Goal: Task Accomplishment & Management: Use online tool/utility

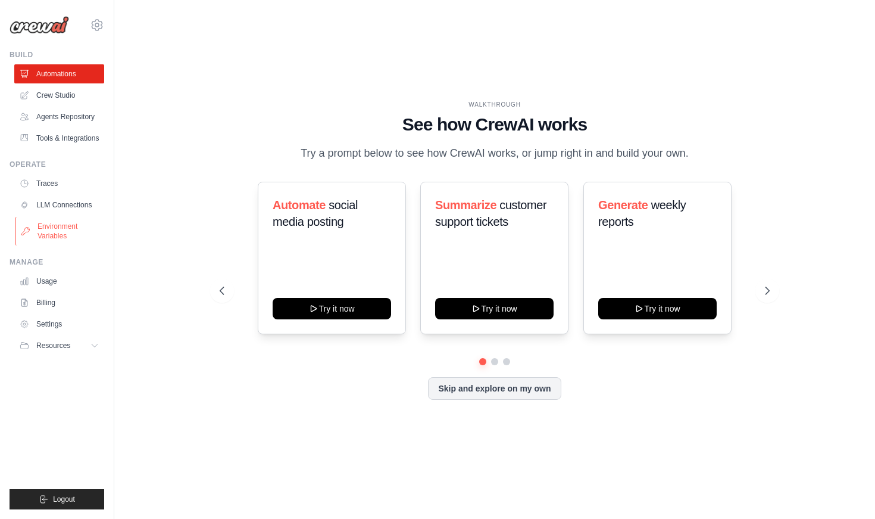
click at [55, 230] on link "Environment Variables" at bounding box center [60, 231] width 90 height 29
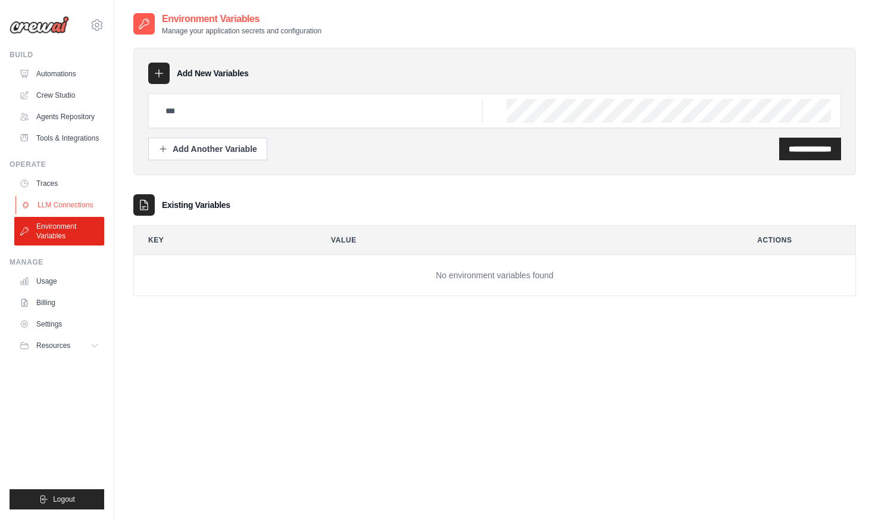
click at [47, 200] on link "LLM Connections" at bounding box center [60, 204] width 90 height 19
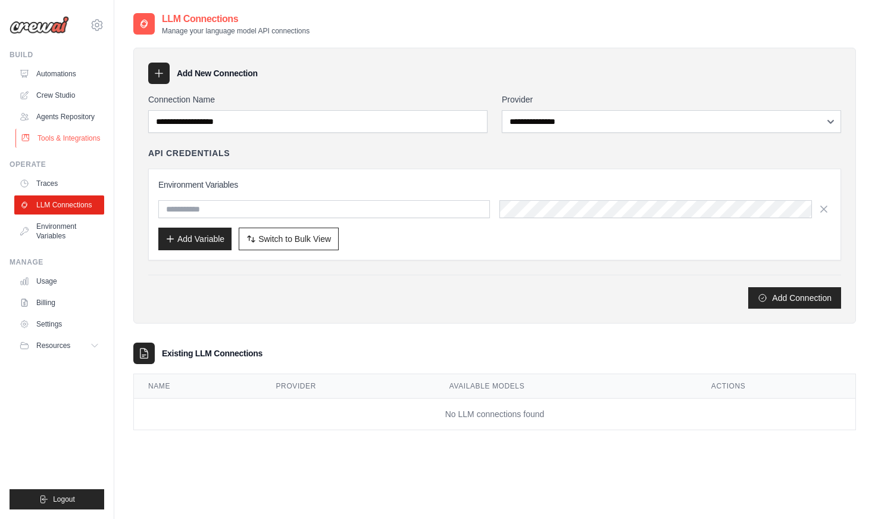
click at [79, 135] on link "Tools & Integrations" at bounding box center [60, 138] width 90 height 19
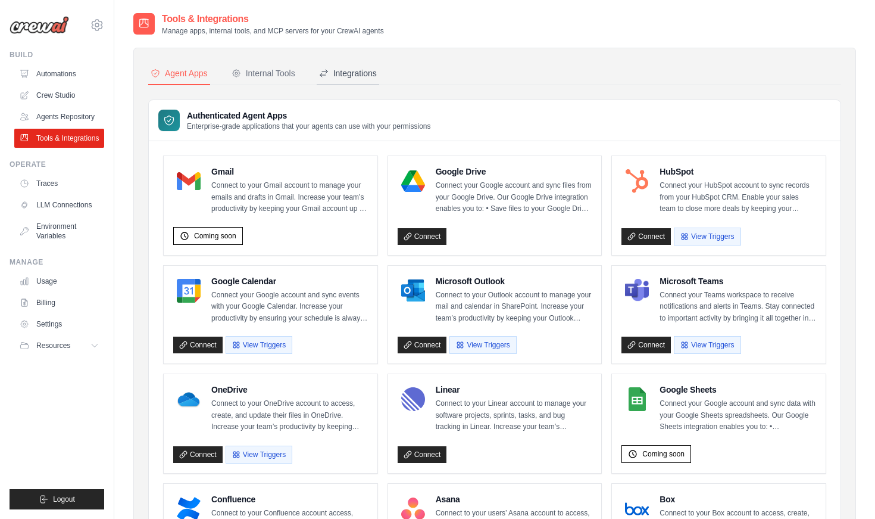
click at [359, 80] on button "Integrations" at bounding box center [348, 74] width 63 height 23
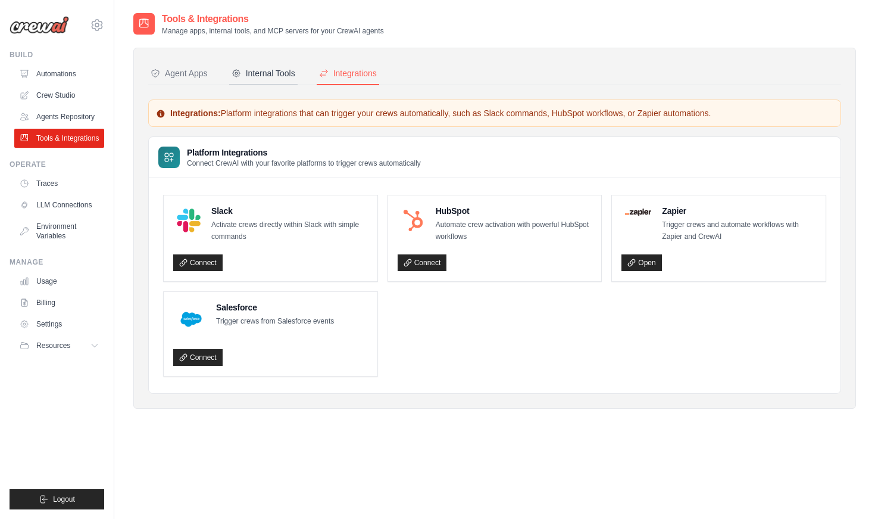
click at [281, 73] on div "Internal Tools" at bounding box center [264, 73] width 64 height 12
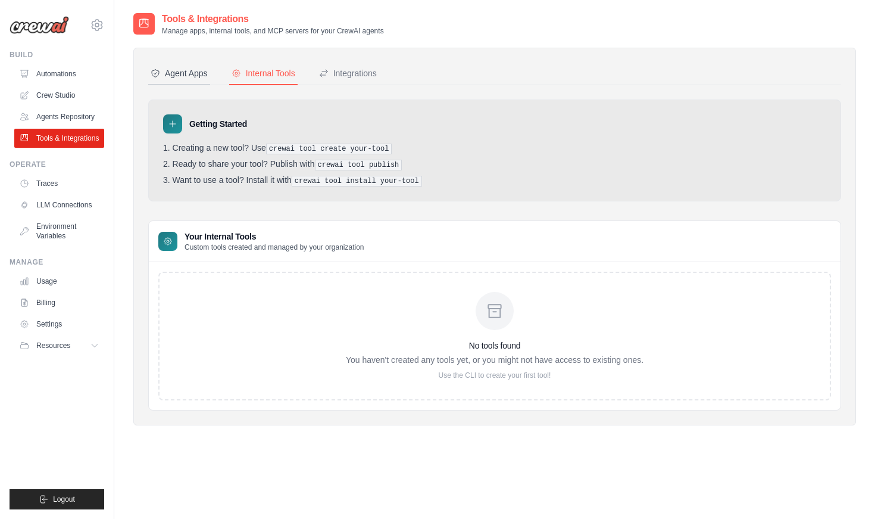
click at [202, 77] on div "Agent Apps" at bounding box center [179, 73] width 57 height 12
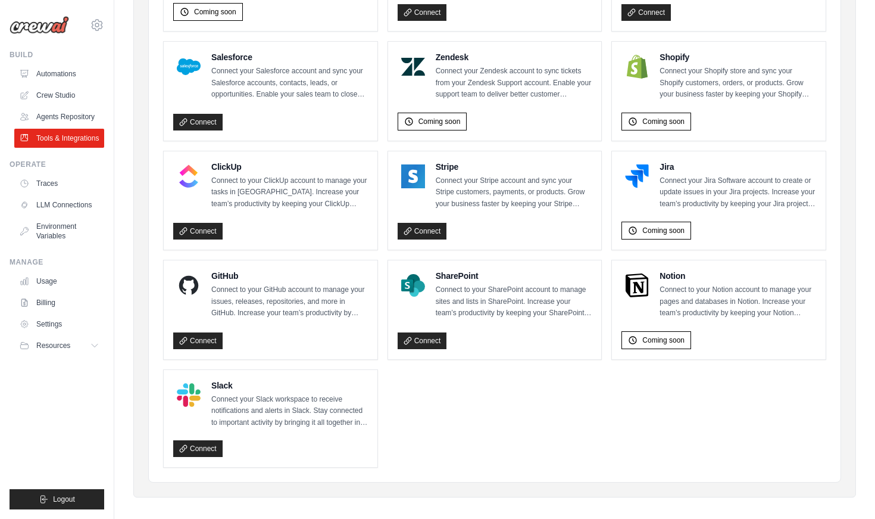
scroll to position [549, 0]
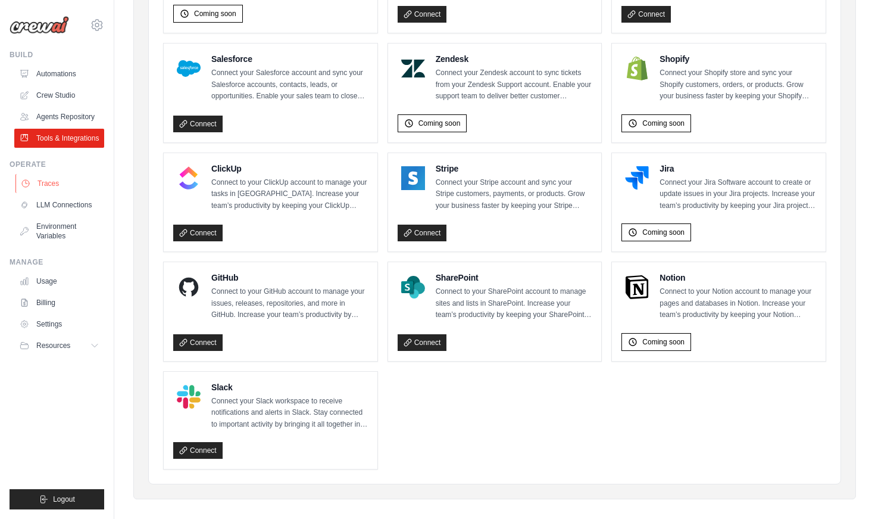
click at [46, 186] on link "Traces" at bounding box center [60, 183] width 90 height 19
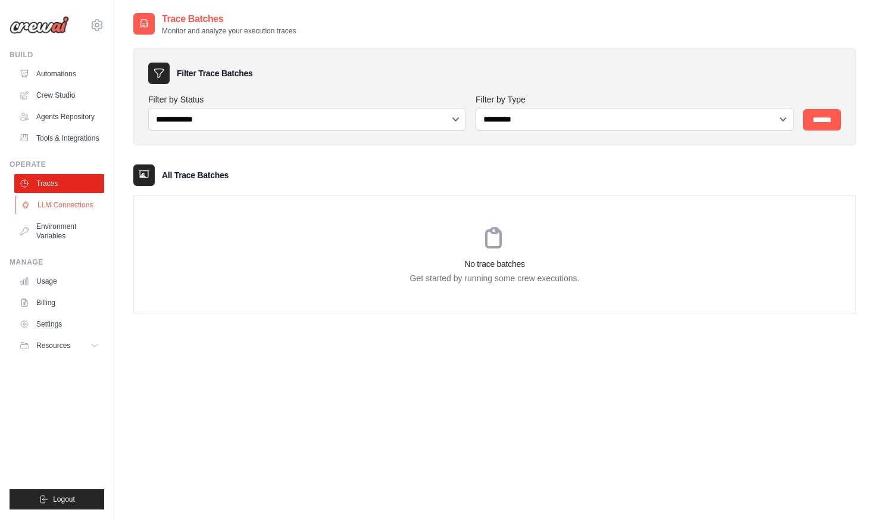
click at [57, 211] on link "LLM Connections" at bounding box center [60, 204] width 90 height 19
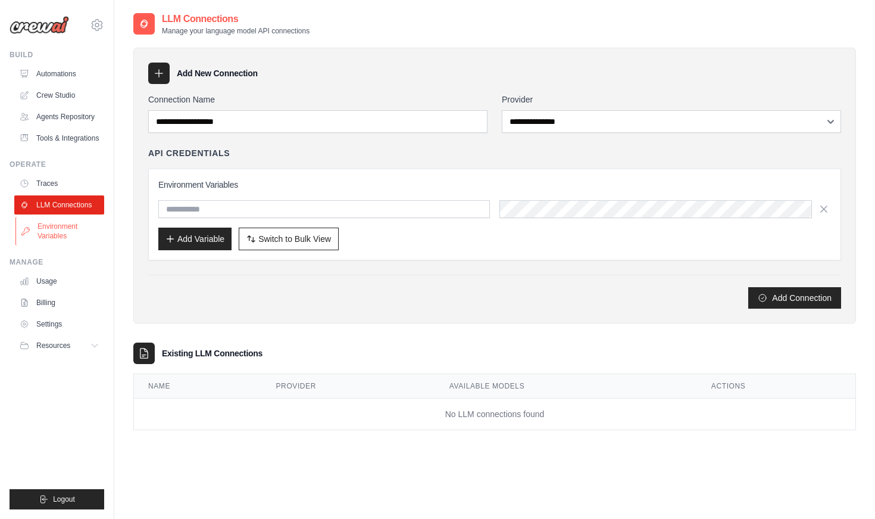
click at [58, 227] on link "Environment Variables" at bounding box center [60, 231] width 90 height 29
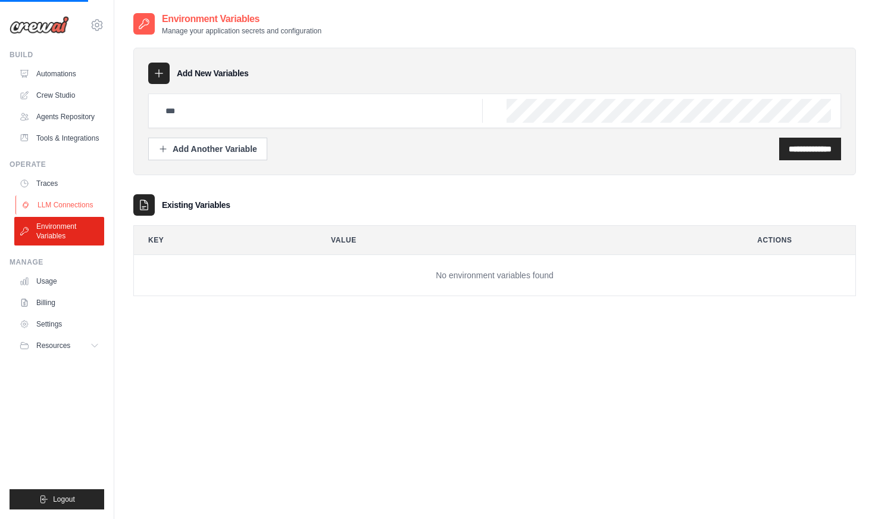
click at [58, 208] on link "LLM Connections" at bounding box center [60, 204] width 90 height 19
click at [70, 205] on link "LLM Connections" at bounding box center [60, 204] width 90 height 19
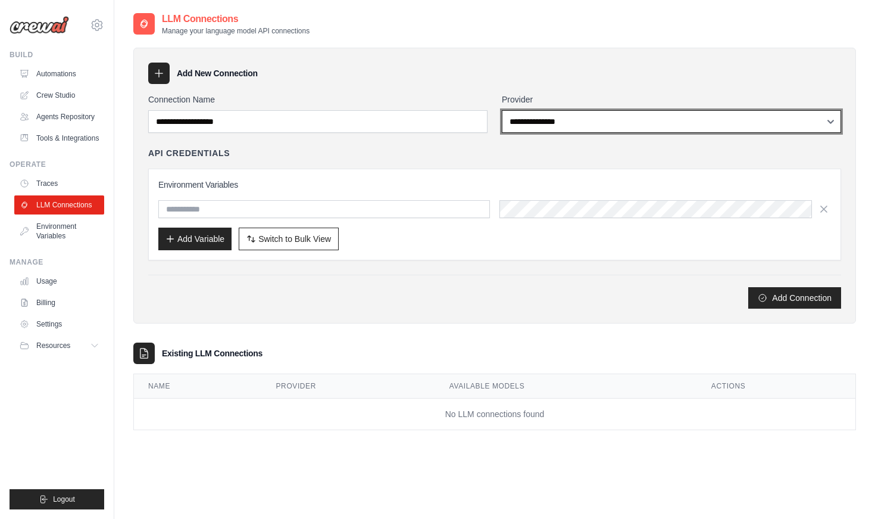
select select "*********"
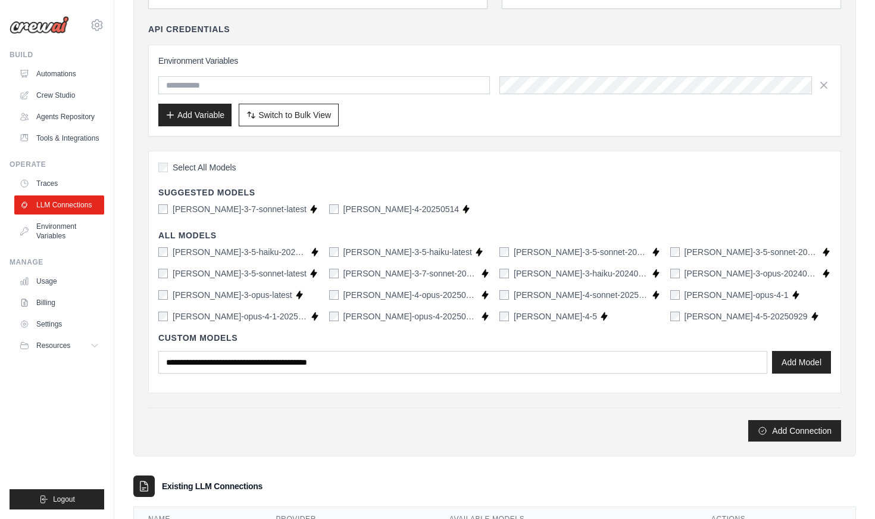
scroll to position [132, 0]
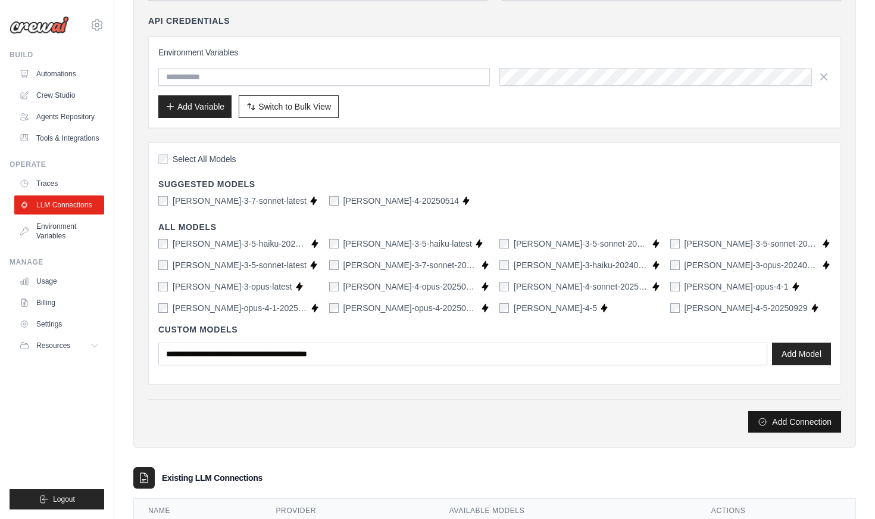
click at [770, 428] on button "Add Connection" at bounding box center [794, 421] width 93 height 21
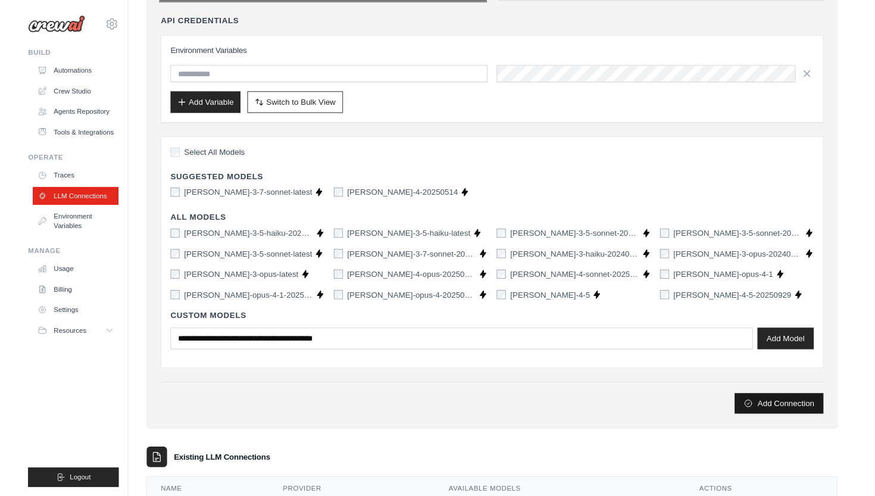
scroll to position [0, 0]
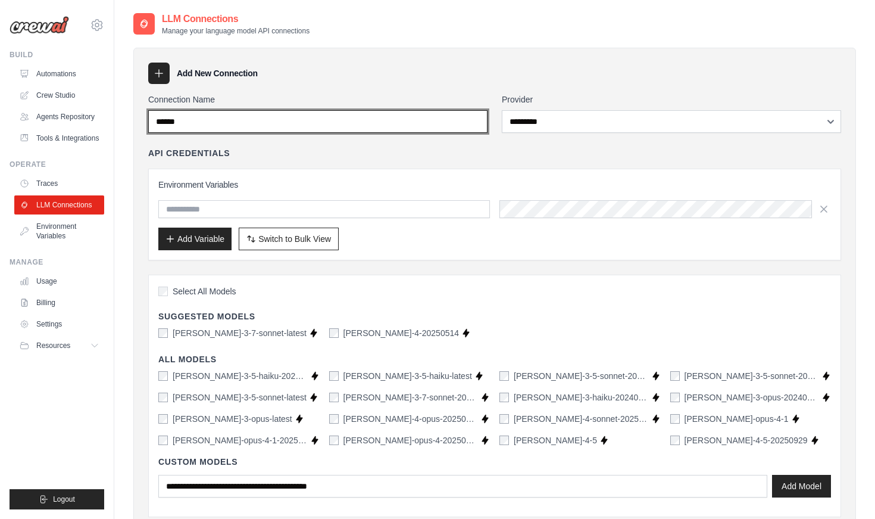
type input "******"
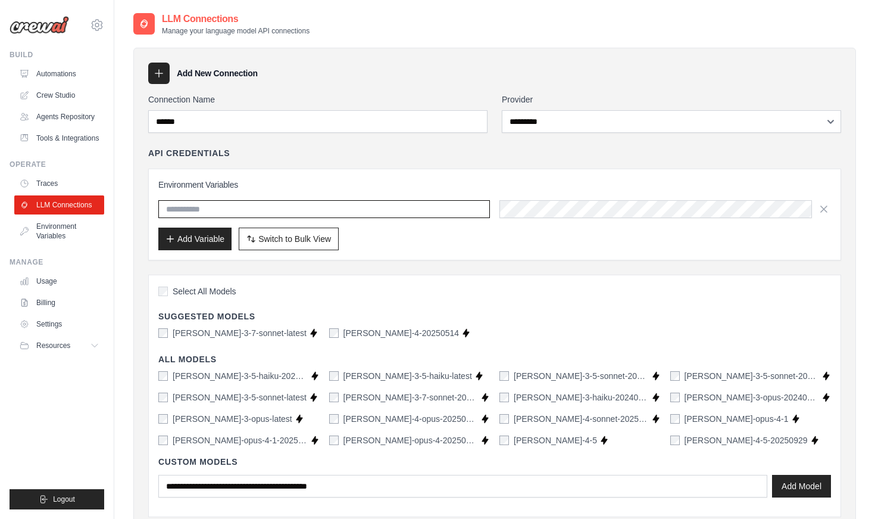
click at [476, 210] on input "text" at bounding box center [324, 209] width 332 height 18
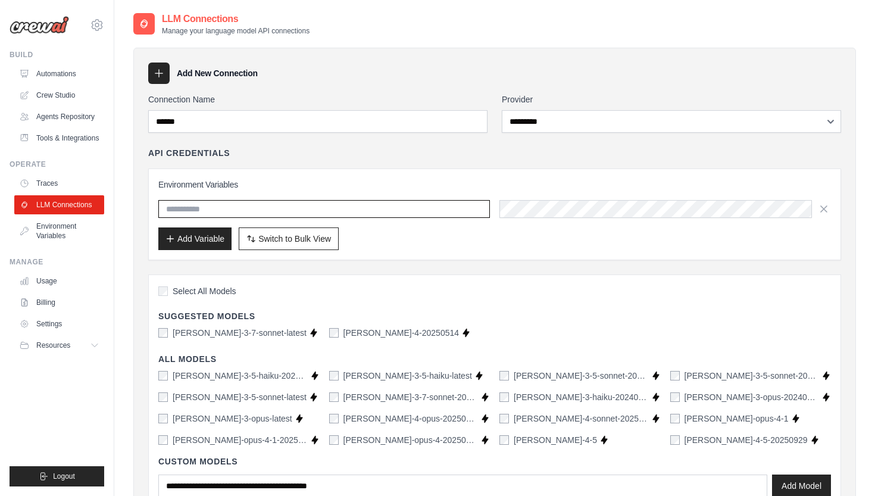
paste input "**********"
type input "**********"
click at [432, 237] on div "Add Variable Switch to Bulk View Switch to Table View" at bounding box center [494, 238] width 673 height 23
click at [432, 210] on input "text" at bounding box center [324, 209] width 332 height 18
click at [478, 211] on input "text" at bounding box center [324, 209] width 332 height 18
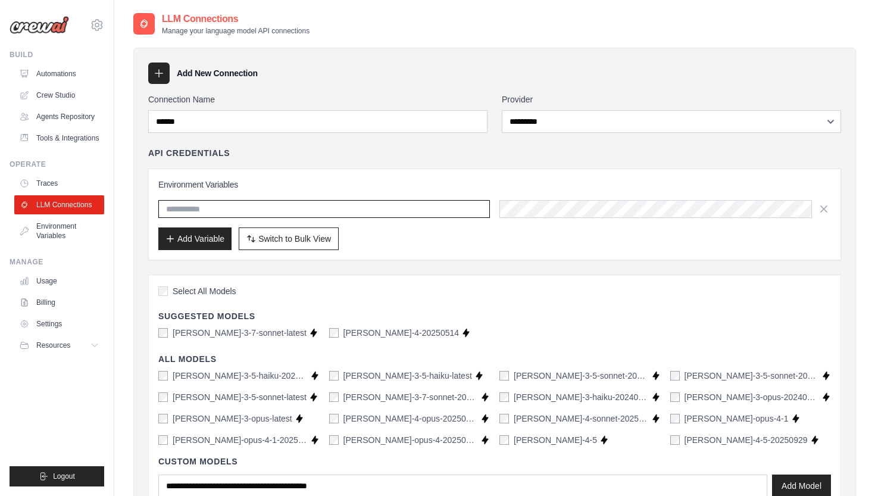
click at [478, 211] on input "text" at bounding box center [324, 209] width 332 height 18
click at [383, 211] on input "text" at bounding box center [324, 209] width 332 height 18
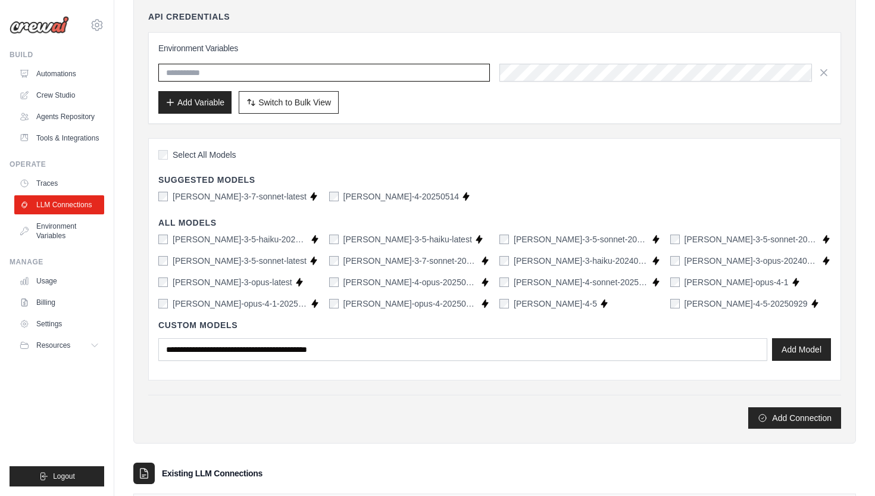
scroll to position [117, 0]
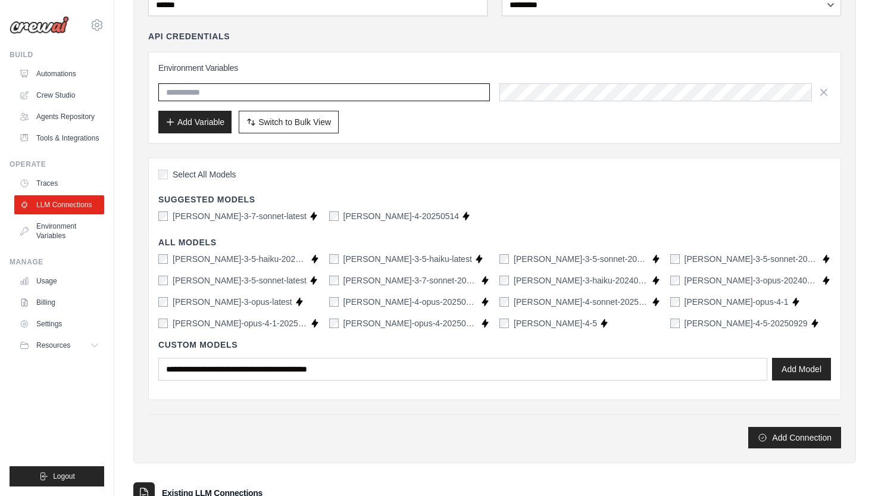
paste input "**********"
type input "**********"
click at [191, 126] on button "Add Variable" at bounding box center [194, 121] width 73 height 23
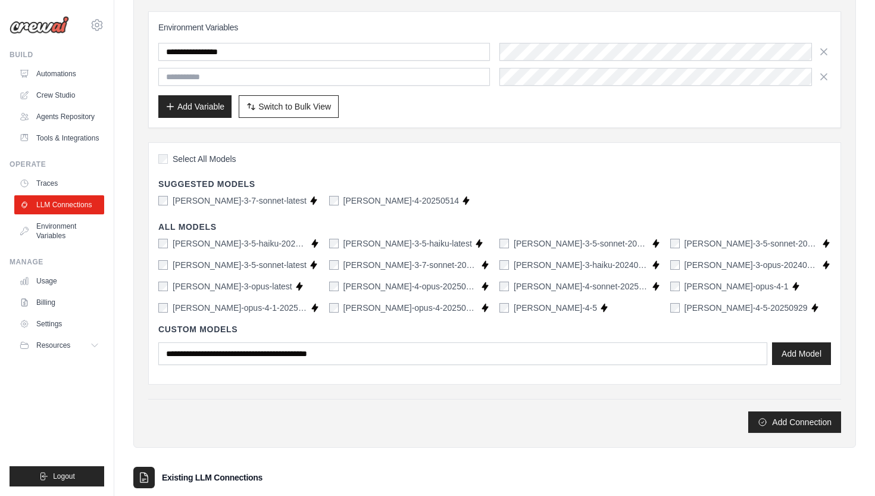
scroll to position [157, 0]
click at [770, 424] on button "Add Connection" at bounding box center [794, 421] width 93 height 21
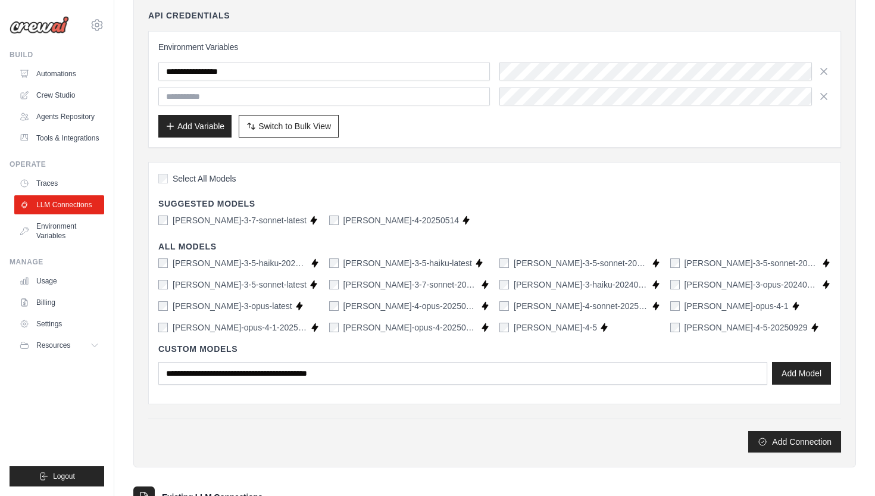
scroll to position [135, 0]
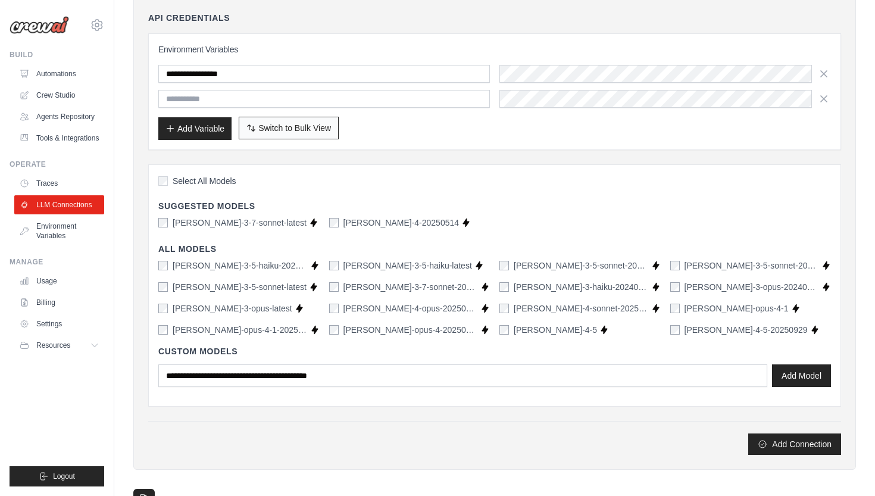
click at [317, 126] on span "Switch to Bulk View" at bounding box center [294, 128] width 73 height 12
type textarea "**********"
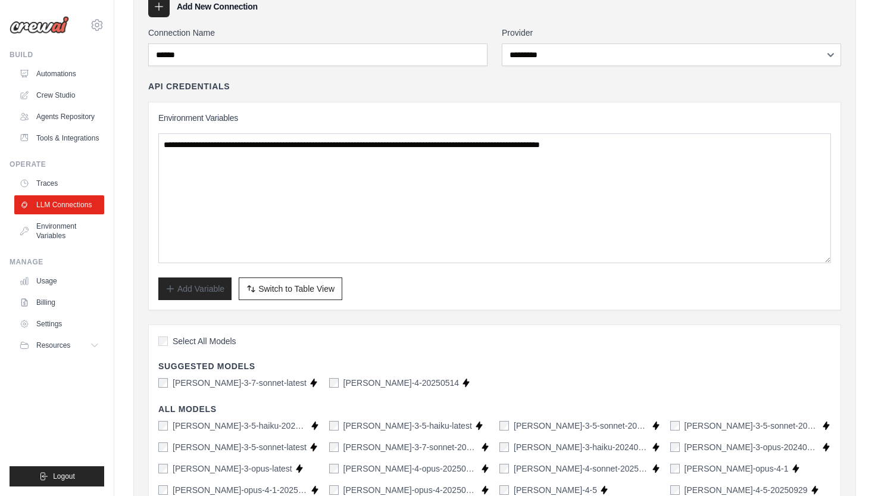
scroll to position [65, 0]
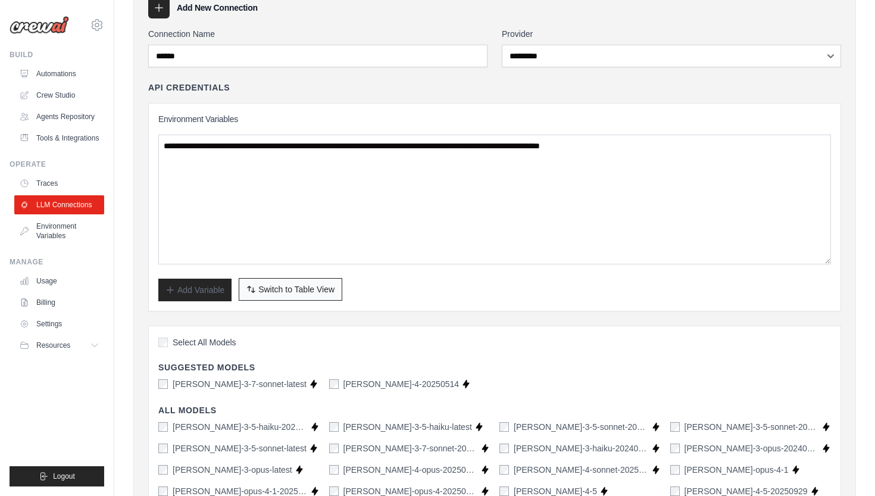
click at [302, 294] on span "Switch to Table View" at bounding box center [296, 289] width 76 height 12
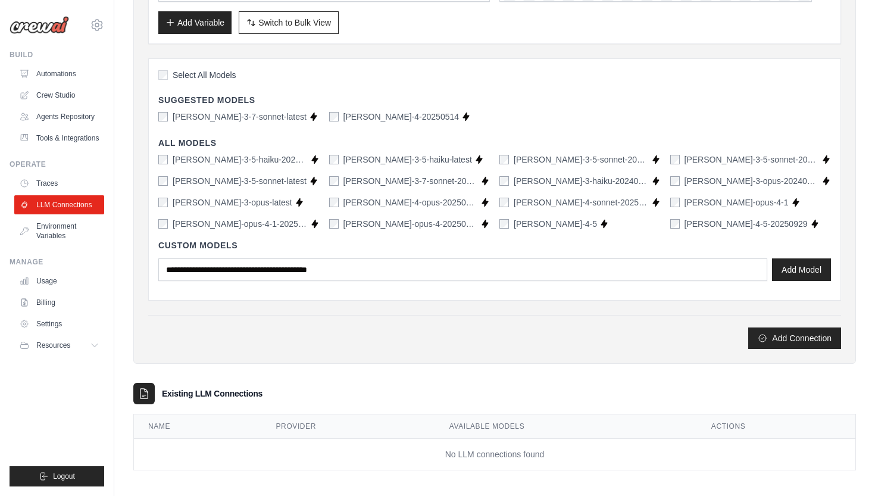
scroll to position [216, 0]
click at [770, 338] on button "Add Connection" at bounding box center [794, 337] width 93 height 21
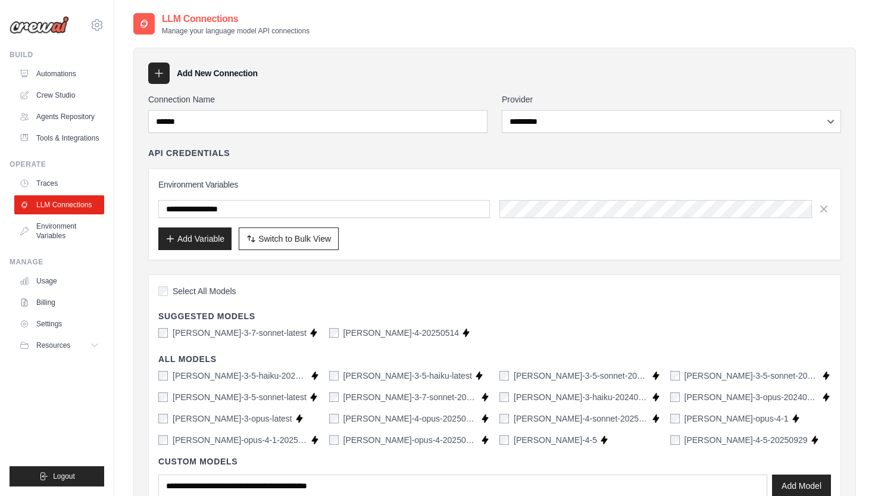
scroll to position [0, 0]
click at [59, 201] on link "LLM Connections" at bounding box center [60, 204] width 90 height 19
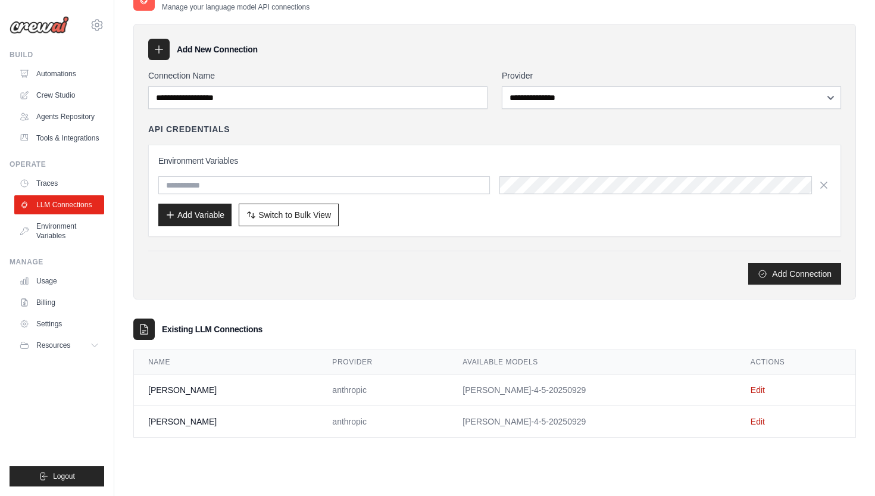
scroll to position [24, 0]
click at [751, 420] on link "Edit" at bounding box center [758, 422] width 14 height 10
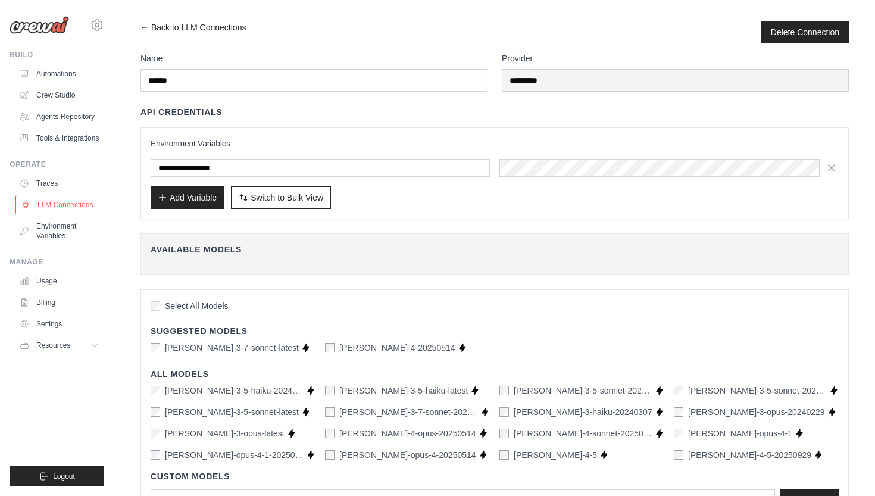
click at [63, 211] on link "LLM Connections" at bounding box center [60, 204] width 90 height 19
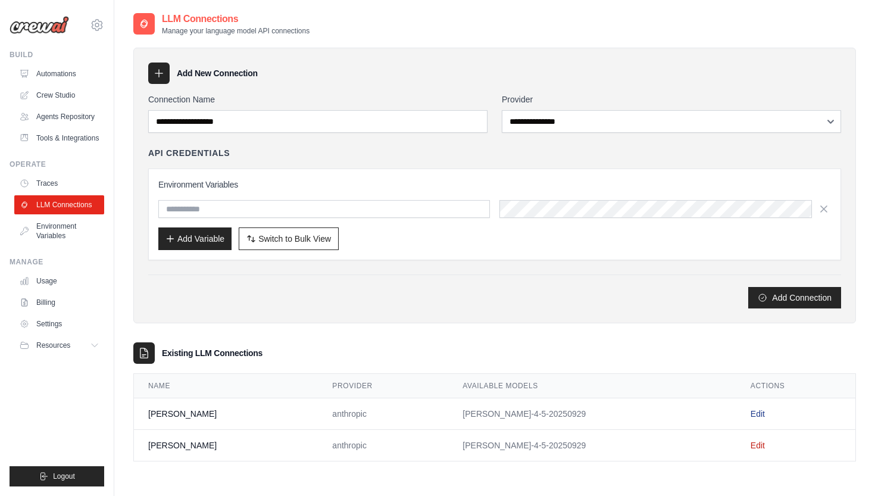
click at [751, 412] on link "Edit" at bounding box center [758, 414] width 14 height 10
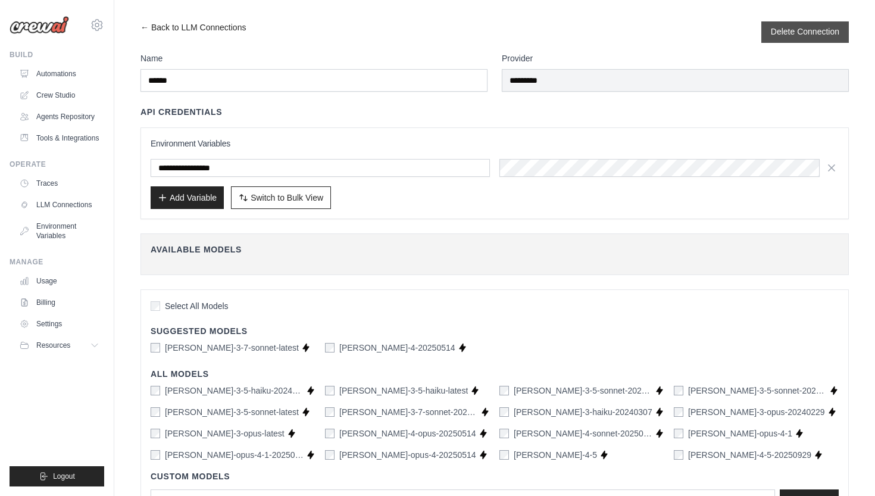
click at [772, 38] on button "Delete Connection" at bounding box center [805, 32] width 68 height 12
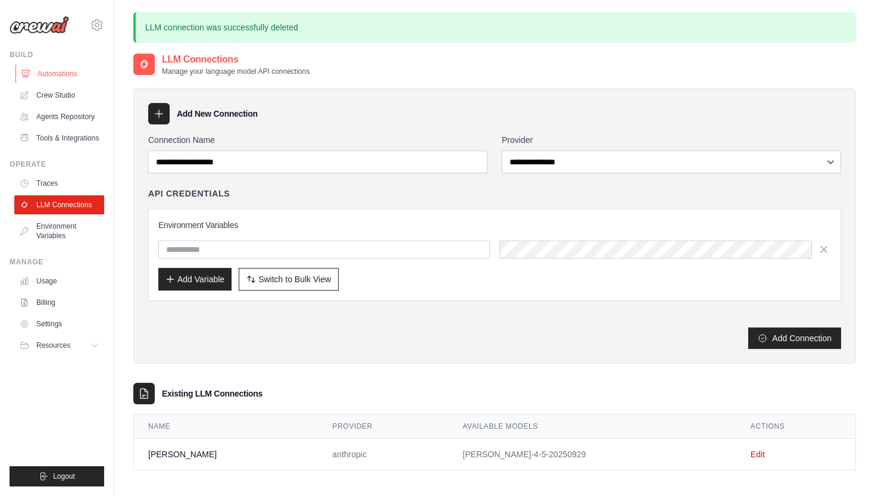
click at [54, 71] on link "Automations" at bounding box center [60, 73] width 90 height 19
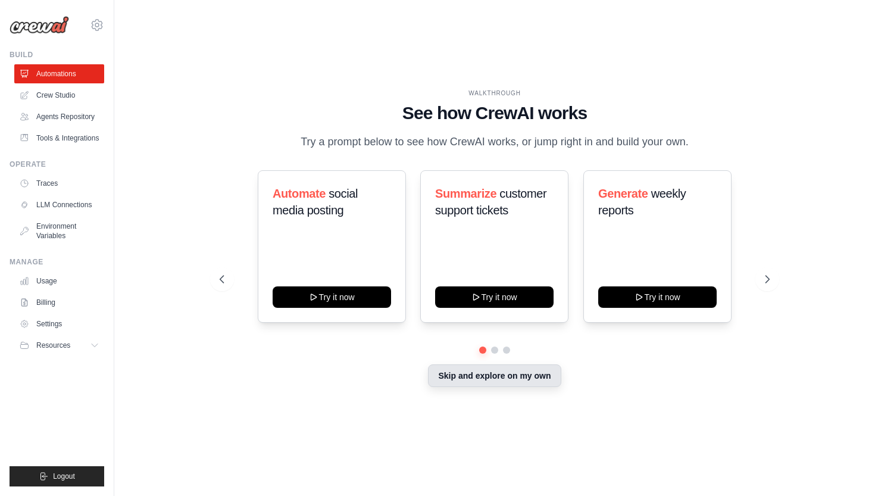
click at [479, 366] on button "Skip and explore on my own" at bounding box center [494, 375] width 133 height 23
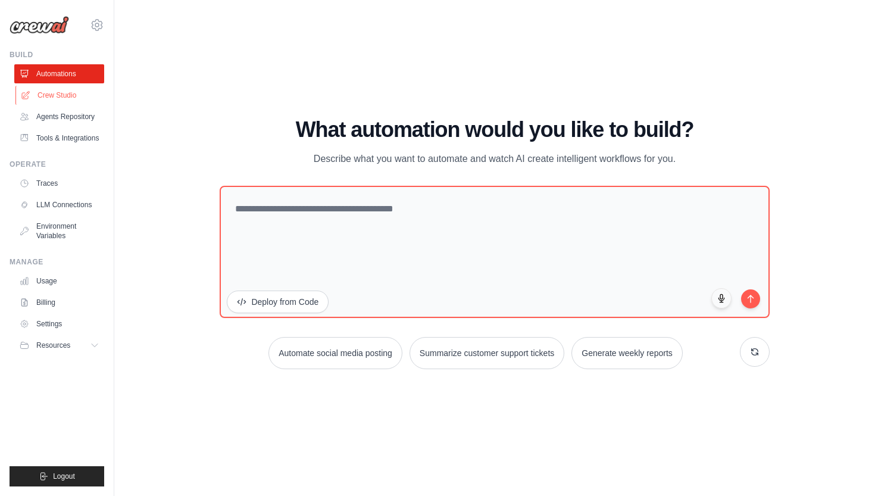
click at [67, 88] on link "Crew Studio" at bounding box center [60, 95] width 90 height 19
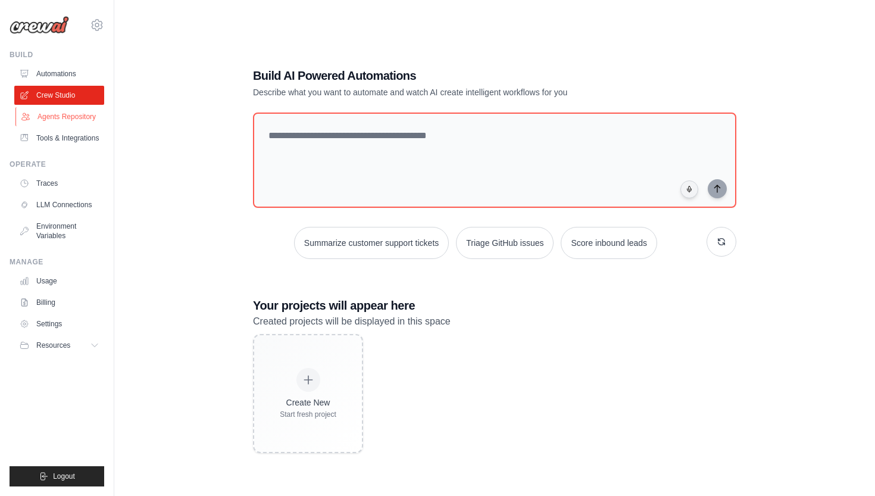
click at [63, 120] on link "Agents Repository" at bounding box center [60, 116] width 90 height 19
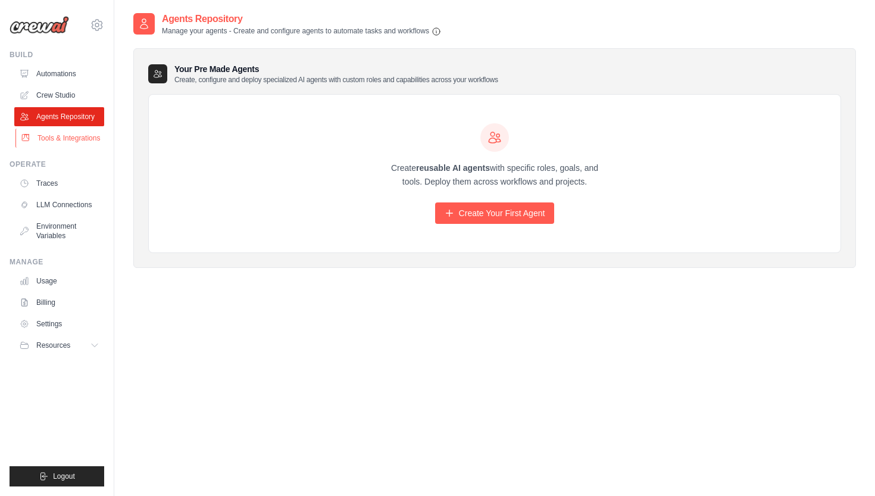
click at [51, 139] on link "Tools & Integrations" at bounding box center [60, 138] width 90 height 19
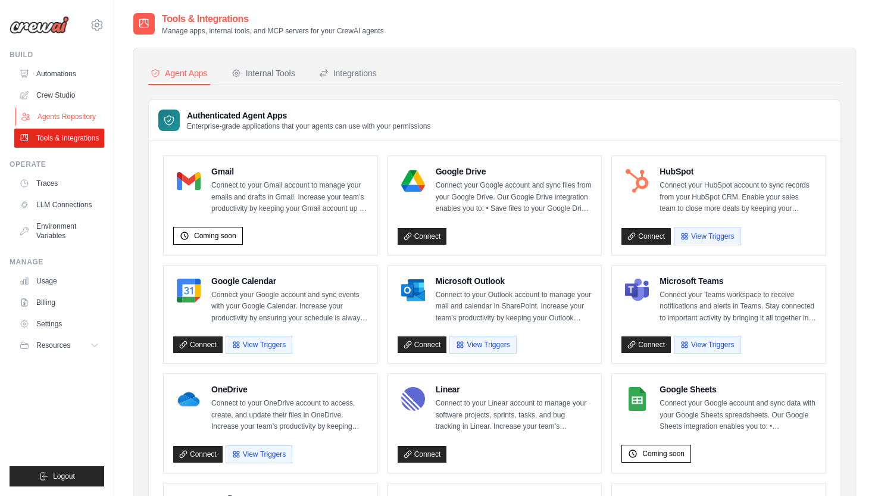
click at [51, 118] on link "Agents Repository" at bounding box center [60, 116] width 90 height 19
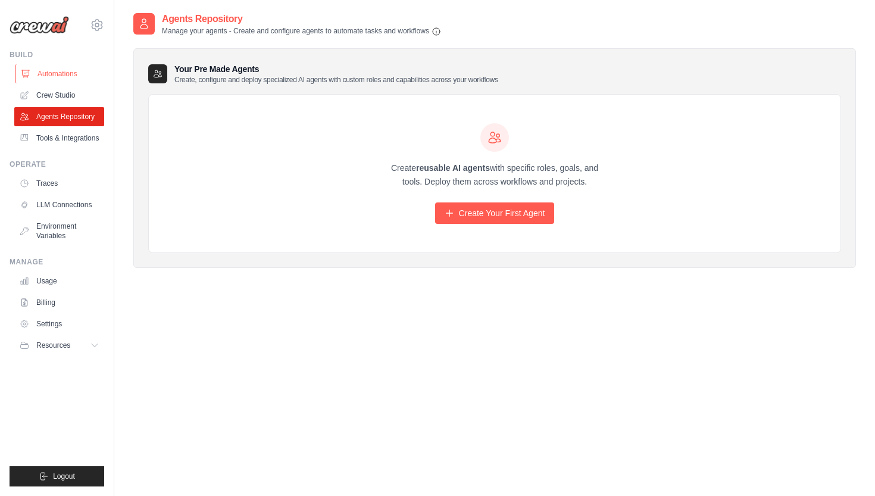
click at [51, 70] on link "Automations" at bounding box center [60, 73] width 90 height 19
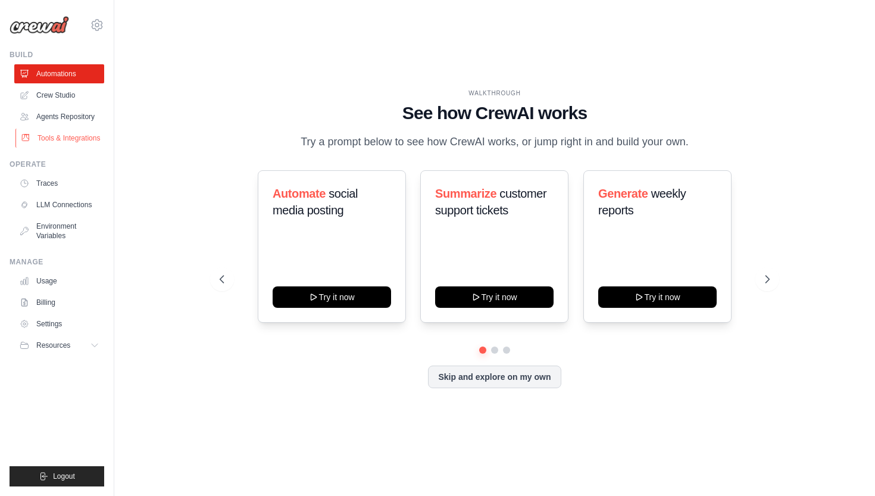
click at [67, 140] on link "Tools & Integrations" at bounding box center [60, 138] width 90 height 19
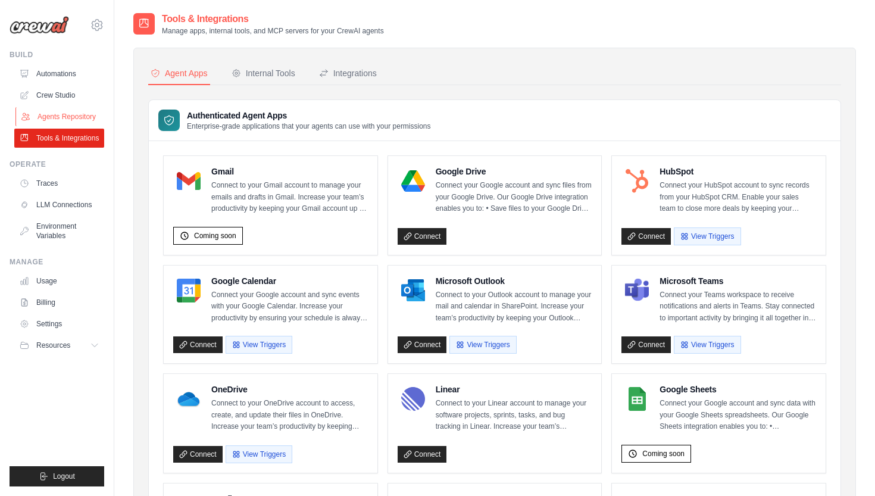
click at [62, 111] on link "Agents Repository" at bounding box center [60, 116] width 90 height 19
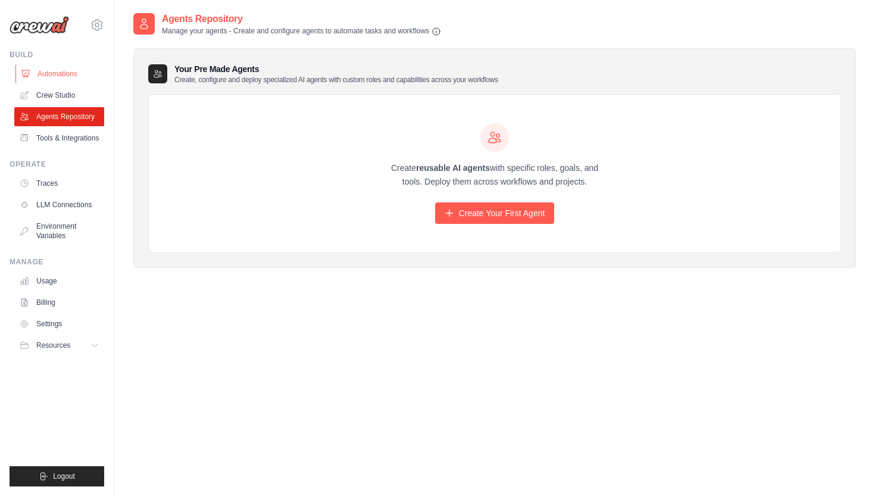
click at [50, 74] on link "Automations" at bounding box center [60, 73] width 90 height 19
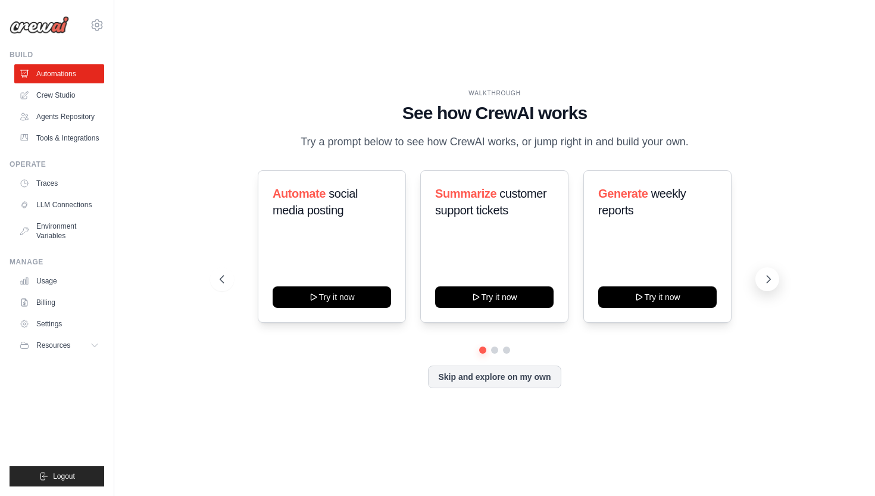
click at [759, 277] on button at bounding box center [767, 279] width 24 height 24
click at [776, 276] on button at bounding box center [767, 279] width 24 height 24
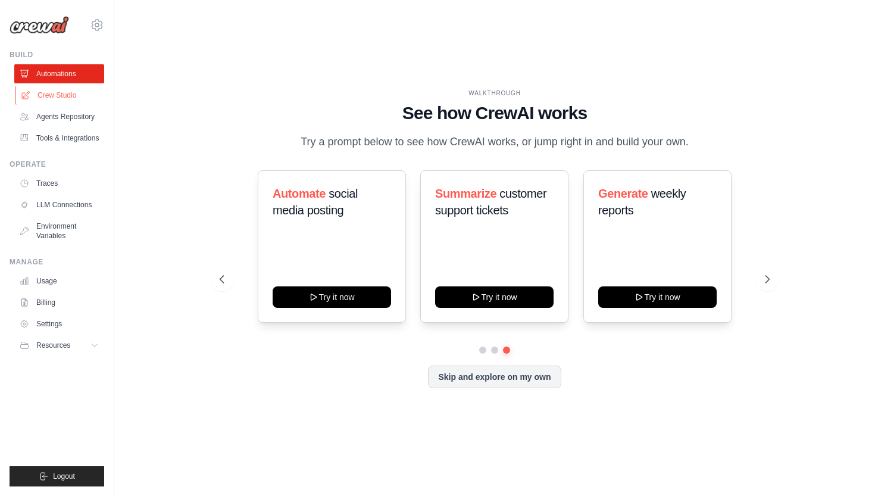
click at [50, 98] on link "Crew Studio" at bounding box center [60, 95] width 90 height 19
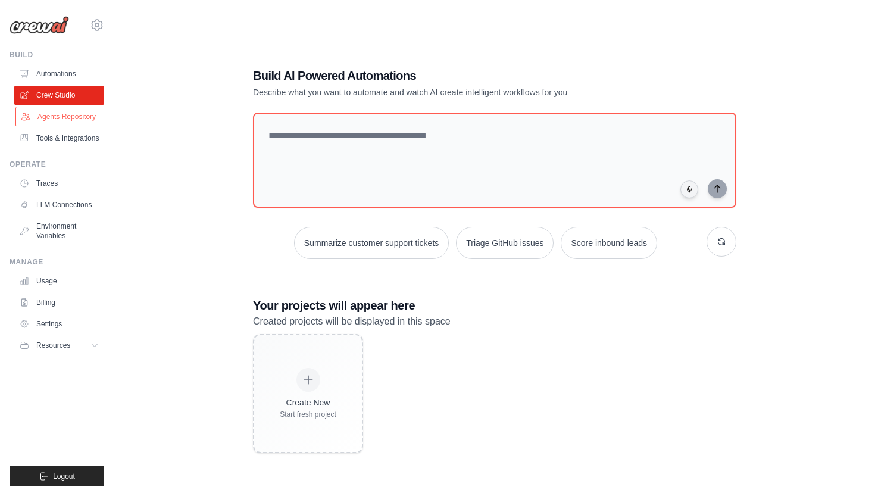
click at [65, 117] on link "Agents Repository" at bounding box center [60, 116] width 90 height 19
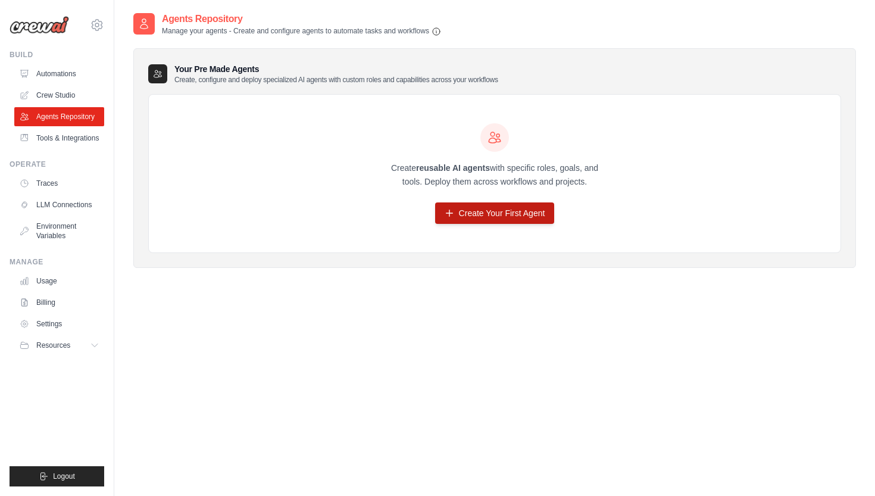
click at [451, 214] on icon at bounding box center [450, 213] width 10 height 10
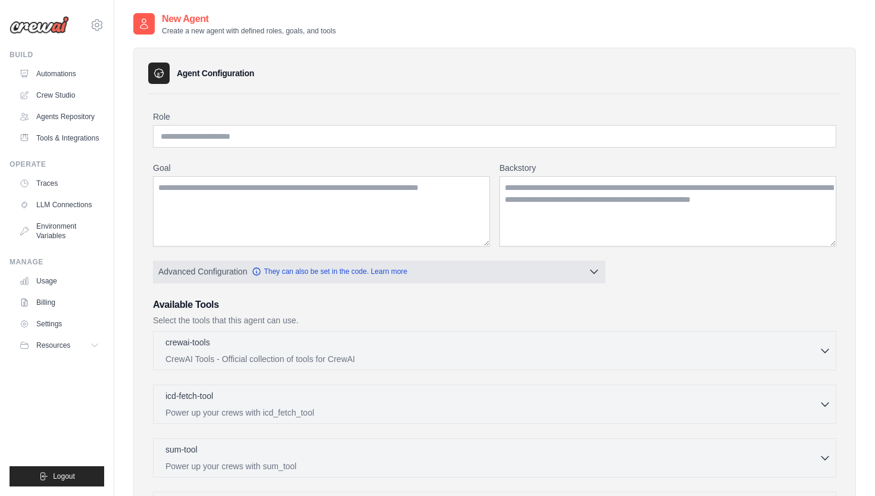
click at [586, 269] on button "Advanced Configuration They can also be set in the code. Learn more" at bounding box center [379, 271] width 451 height 21
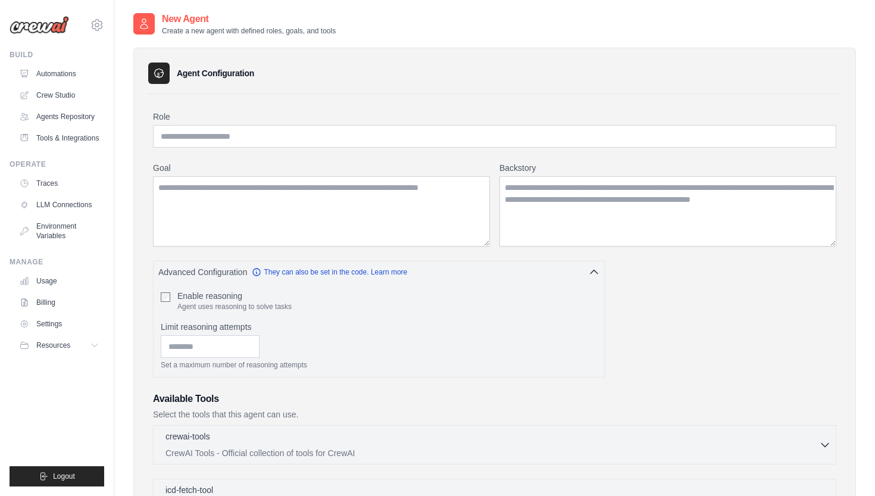
click at [749, 278] on div "Role Goal Backstory Advanced Configuration They can also be set in the code. Le…" at bounding box center [494, 452] width 683 height 683
click at [80, 139] on link "Tools & Integrations" at bounding box center [60, 138] width 90 height 19
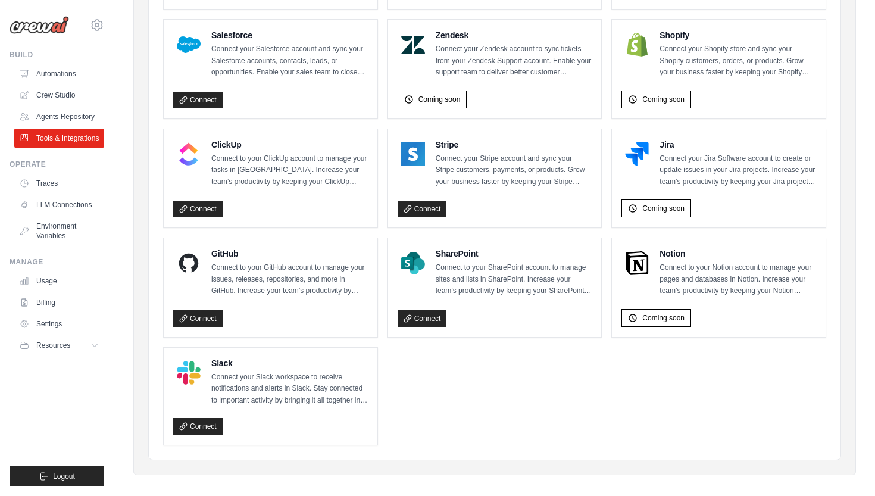
scroll to position [572, 0]
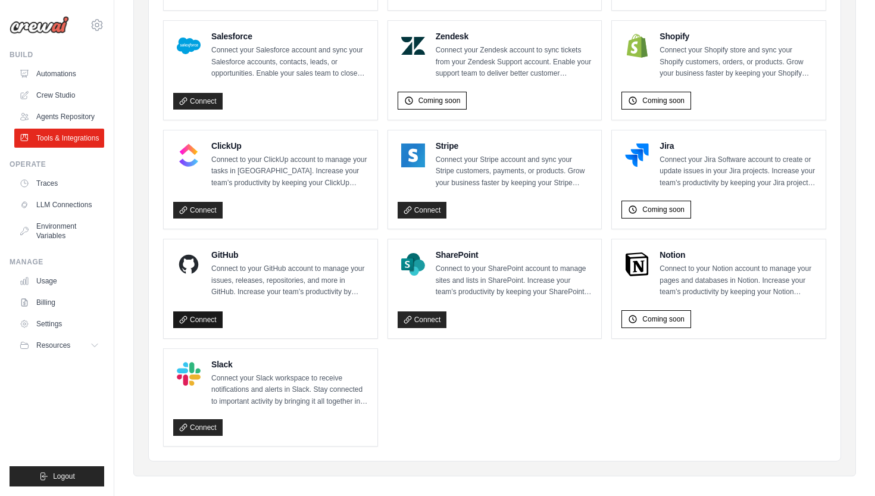
click at [201, 311] on link "Connect" at bounding box center [197, 319] width 49 height 17
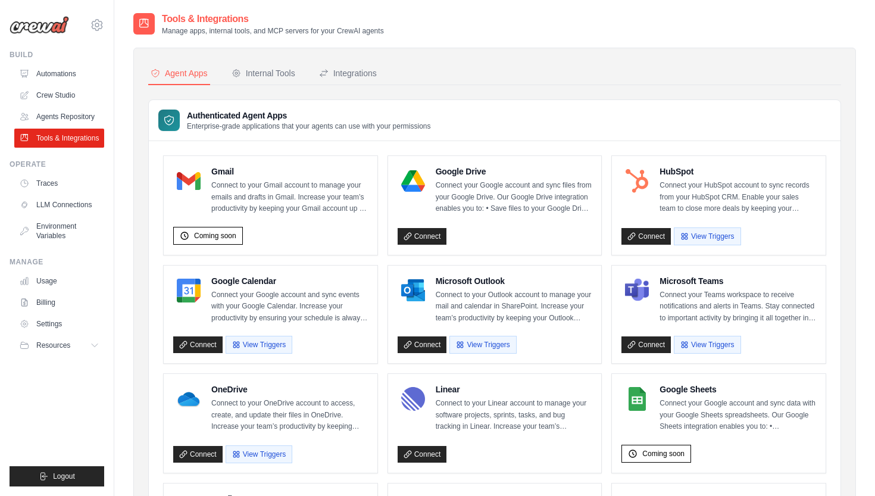
scroll to position [0, 0]
